Goal: Task Accomplishment & Management: Use online tool/utility

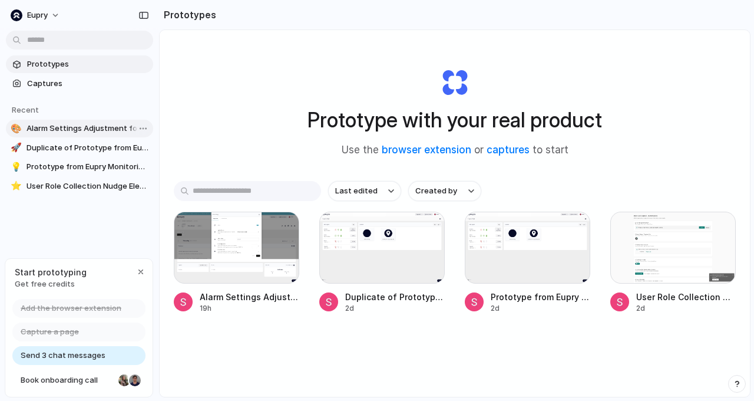
click at [86, 127] on span "Alarm Settings Adjustment for Loggers" at bounding box center [88, 129] width 122 height 12
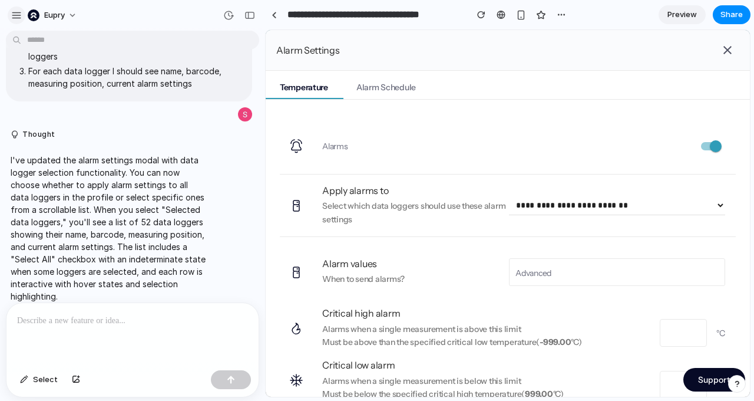
click at [21, 12] on button "button" at bounding box center [17, 15] width 18 height 18
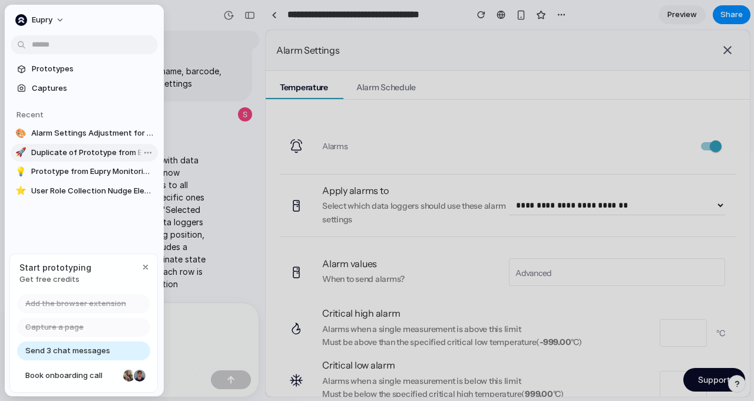
click at [55, 151] on span "Duplicate of Prototype from Eupry Monitoring - Asset Temperature Monitoring" at bounding box center [92, 153] width 122 height 12
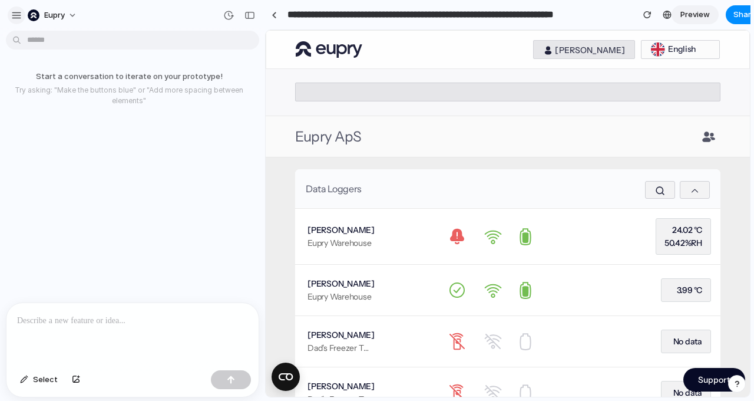
click at [19, 21] on button "button" at bounding box center [17, 15] width 18 height 18
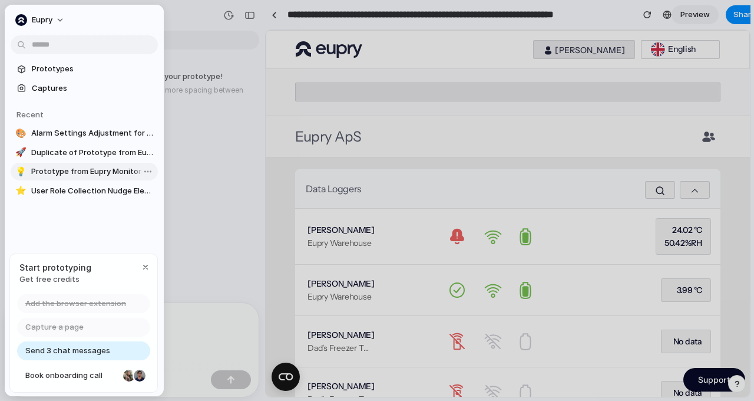
click at [84, 170] on span "Prototype from Eupry Monitoring - Asset Temperature Monitoring" at bounding box center [92, 172] width 122 height 12
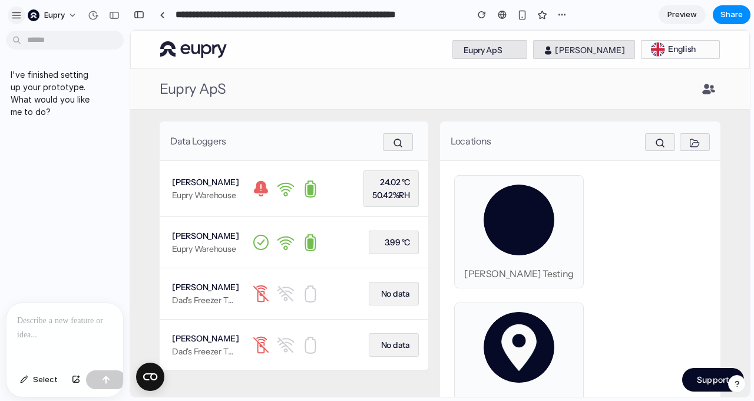
click at [12, 15] on div "button" at bounding box center [16, 15] width 11 height 11
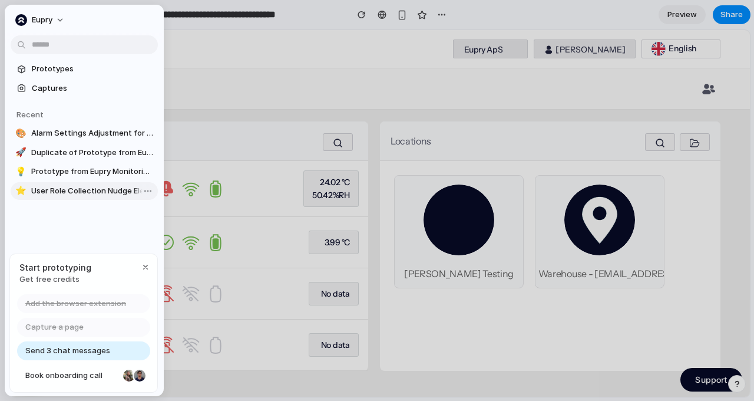
click at [49, 191] on span "User Role Collection Nudge Elements" at bounding box center [92, 191] width 122 height 12
type input "**********"
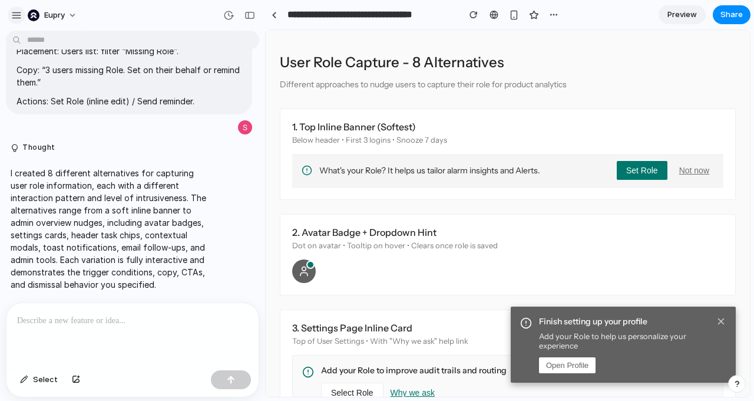
click at [12, 19] on div "button" at bounding box center [16, 15] width 11 height 11
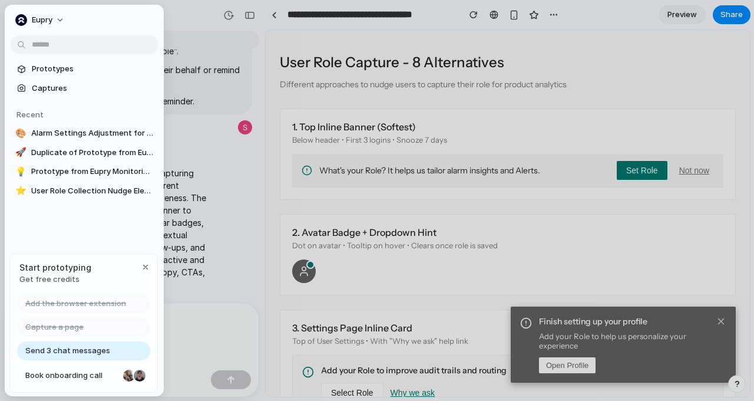
click at [12, 19] on button "Eupry" at bounding box center [41, 20] width 60 height 19
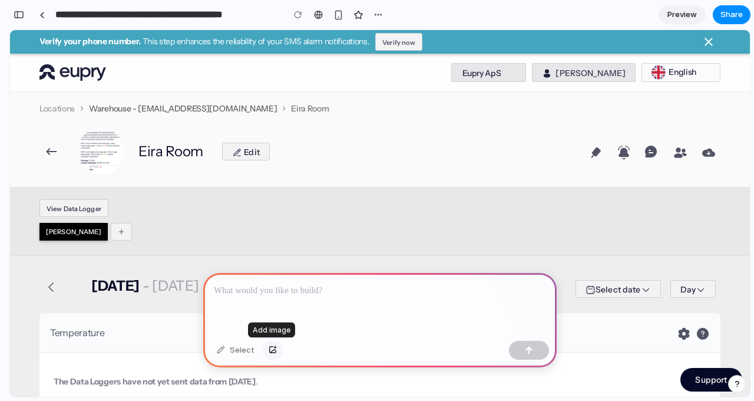
click at [271, 351] on div "button" at bounding box center [273, 349] width 8 height 7
click at [376, 286] on p at bounding box center [380, 290] width 332 height 14
click at [378, 335] on div at bounding box center [379, 304] width 353 height 63
click at [277, 350] on button "button" at bounding box center [273, 349] width 20 height 19
click at [375, 287] on p at bounding box center [380, 290] width 332 height 14
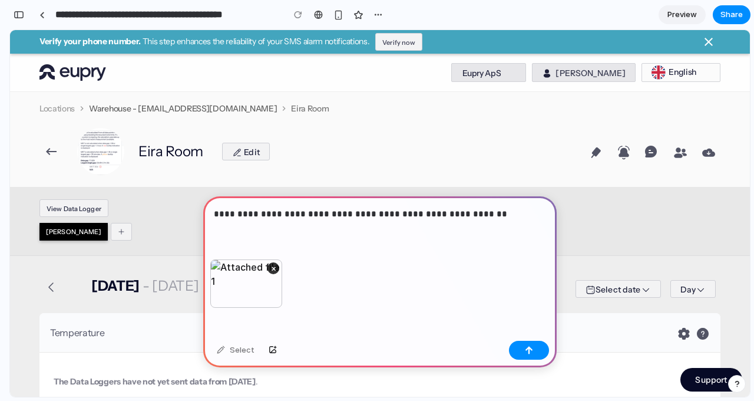
click at [251, 210] on p "**********" at bounding box center [380, 214] width 332 height 14
click at [529, 346] on div "button" at bounding box center [529, 350] width 8 height 8
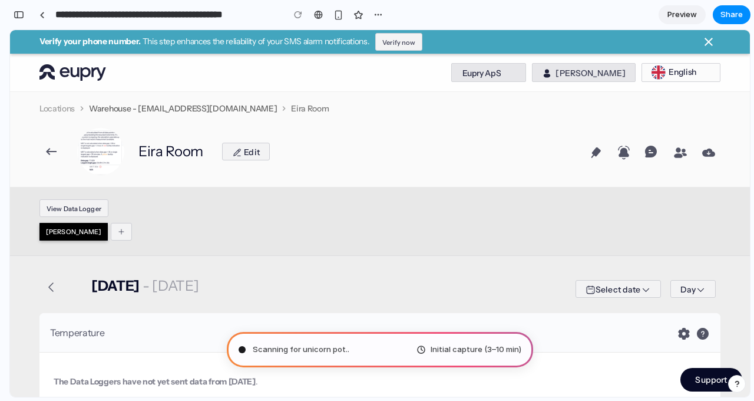
type input "**********"
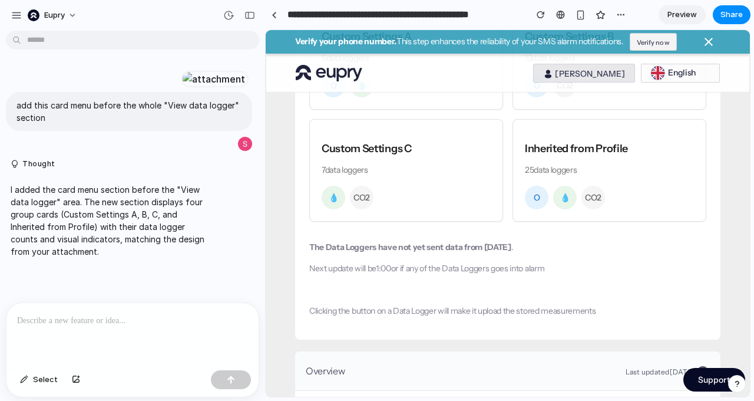
scroll to position [385, 0]
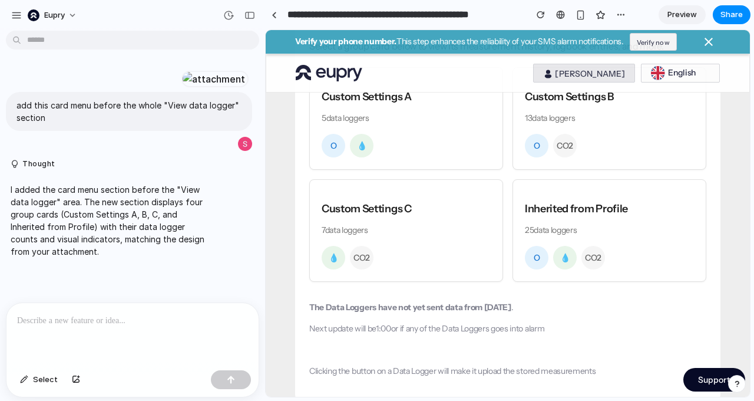
click at [150, 313] on p at bounding box center [132, 320] width 231 height 14
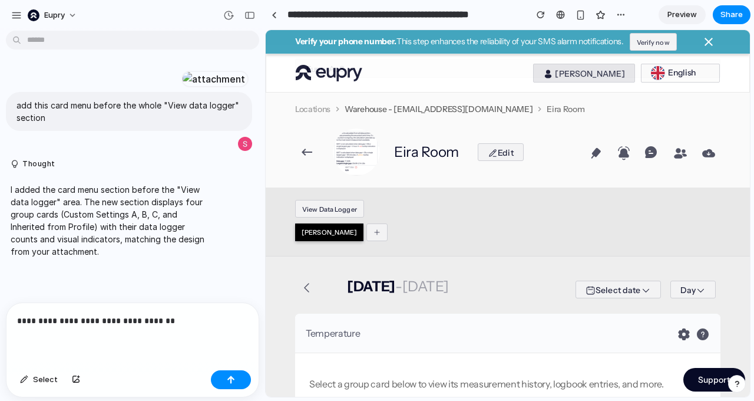
scroll to position [0, 0]
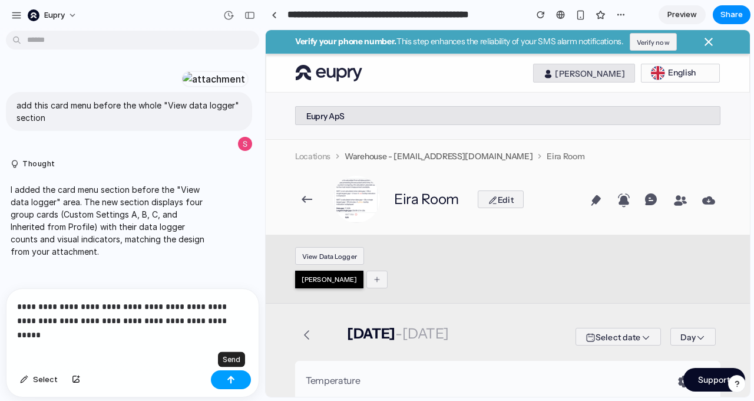
click at [243, 380] on button "button" at bounding box center [231, 379] width 40 height 19
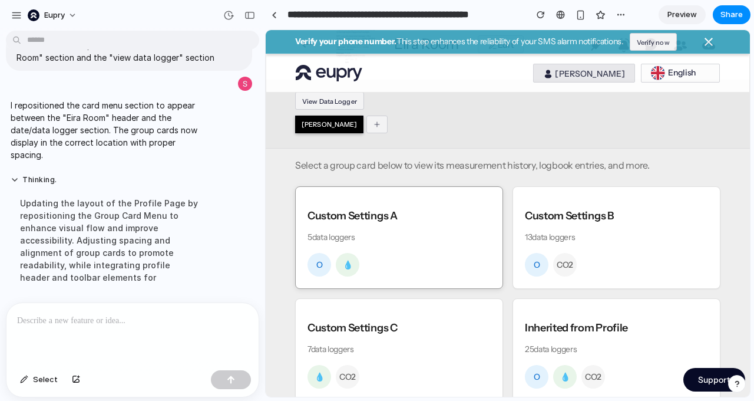
scroll to position [134, 0]
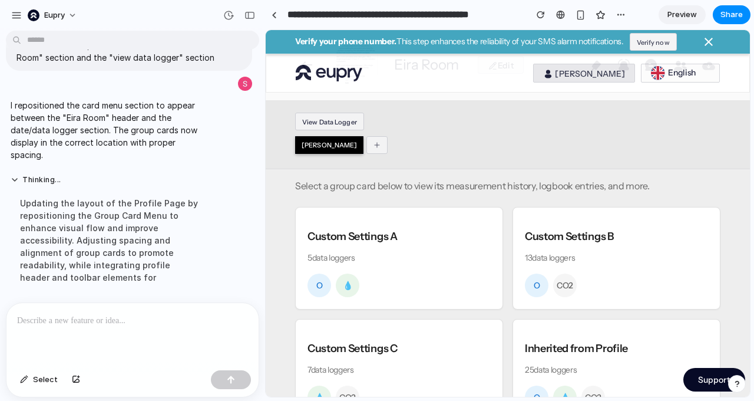
click at [136, 329] on div at bounding box center [132, 334] width 252 height 62
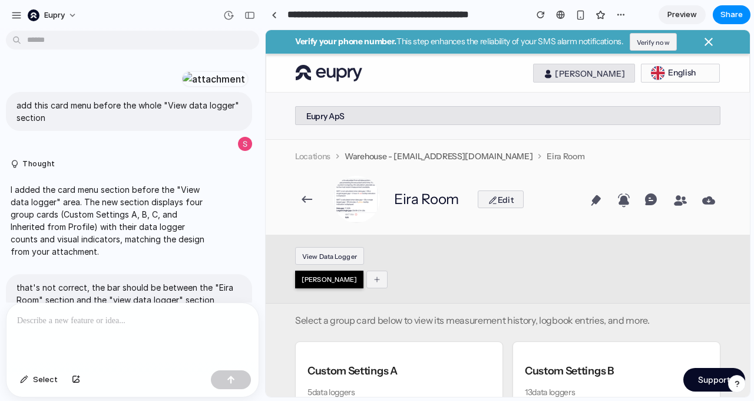
scroll to position [501, 0]
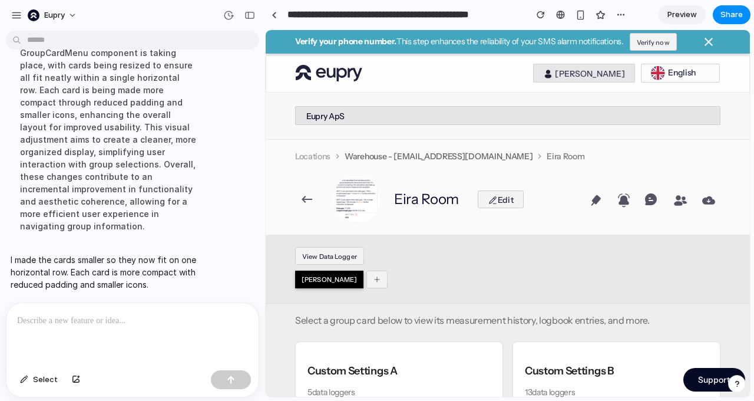
click at [182, 333] on div at bounding box center [132, 334] width 252 height 62
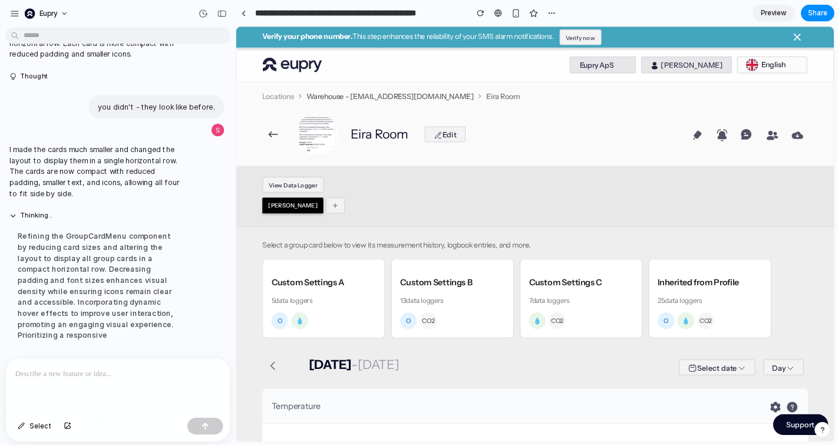
scroll to position [507, 0]
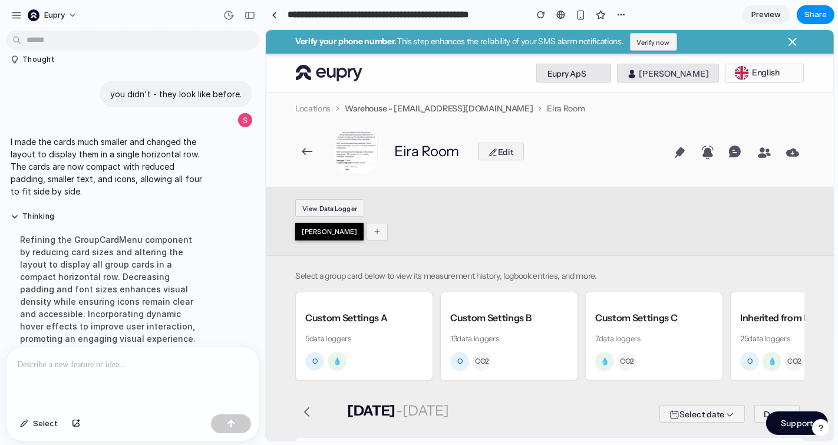
click at [211, 361] on p at bounding box center [132, 365] width 231 height 14
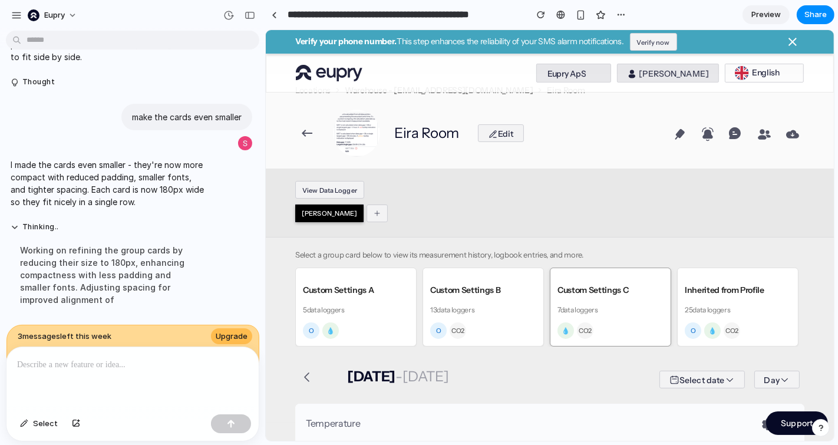
scroll to position [16, 0]
click at [275, 14] on div at bounding box center [274, 15] width 5 height 6
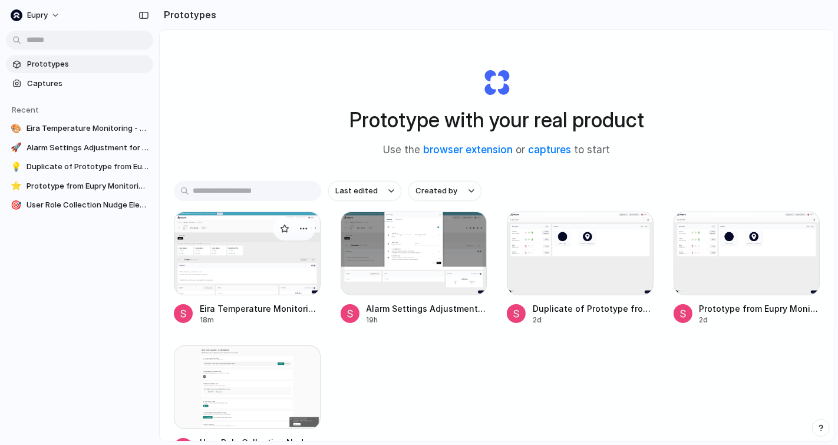
click at [282, 266] on div at bounding box center [247, 253] width 147 height 84
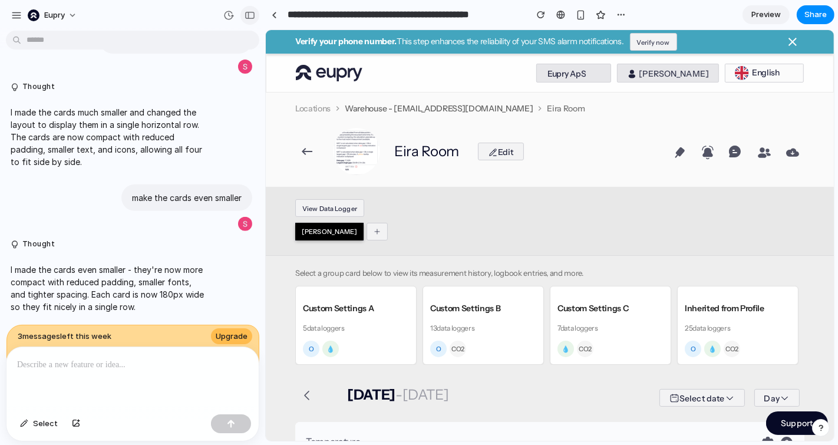
click at [248, 14] on div "button" at bounding box center [249, 15] width 11 height 8
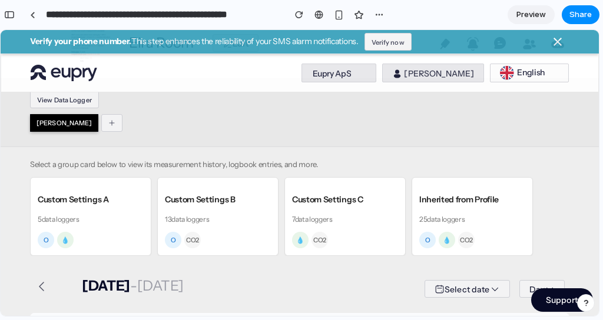
scroll to position [71, 0]
